Goal: Entertainment & Leisure: Consume media (video, audio)

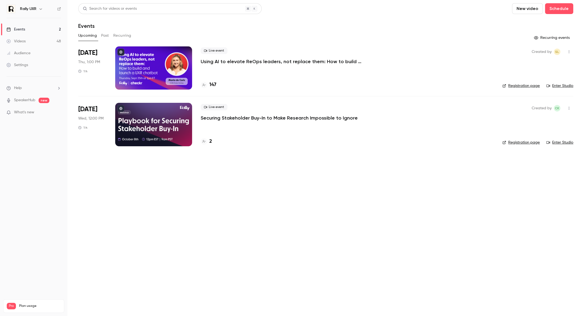
click at [105, 35] on button "Past" at bounding box center [105, 35] width 8 height 9
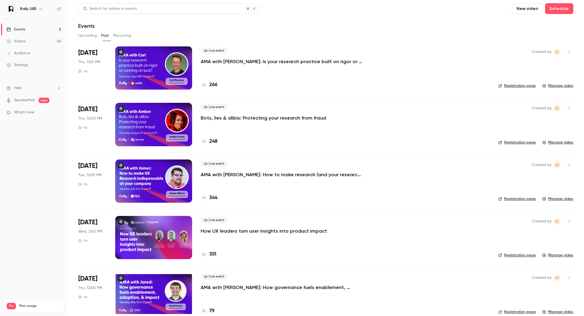
click at [569, 52] on icon "button" at bounding box center [569, 51] width 1 height 3
click at [400, 60] on div at bounding box center [292, 158] width 584 height 316
click at [323, 63] on p "AMA with [PERSON_NAME]: Is your research practice built on rigor or running on …" at bounding box center [282, 61] width 162 height 6
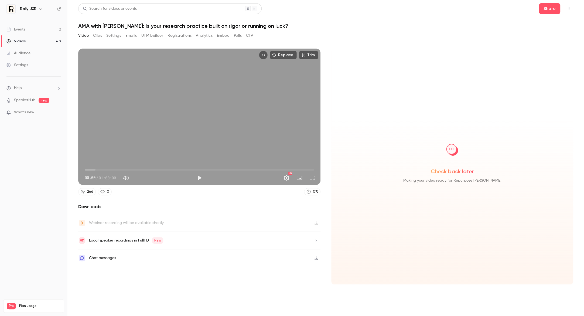
click at [209, 37] on button "Analytics" at bounding box center [204, 35] width 17 height 9
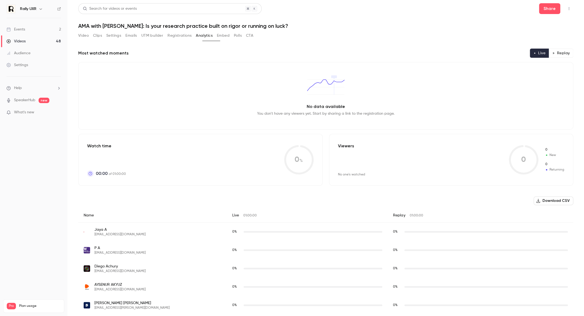
click at [227, 36] on button "Embed" at bounding box center [223, 35] width 13 height 9
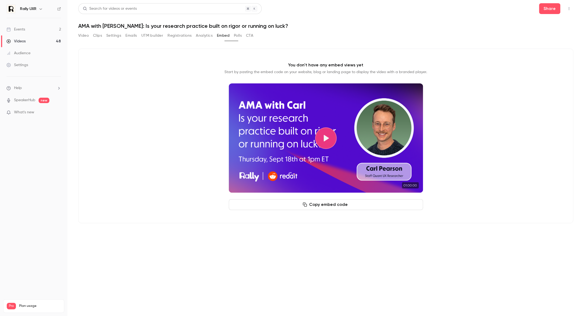
click at [242, 35] on button "Polls" at bounding box center [238, 35] width 8 height 9
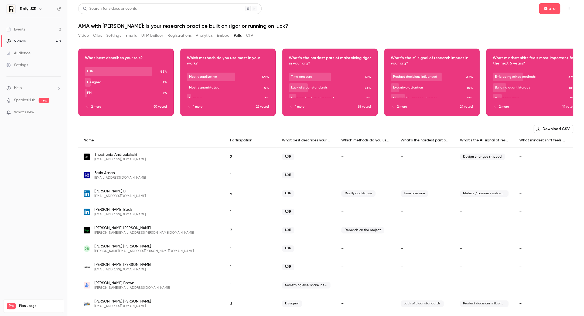
click at [85, 36] on button "Video" at bounding box center [83, 35] width 11 height 9
